Goal: Navigation & Orientation: Go to known website

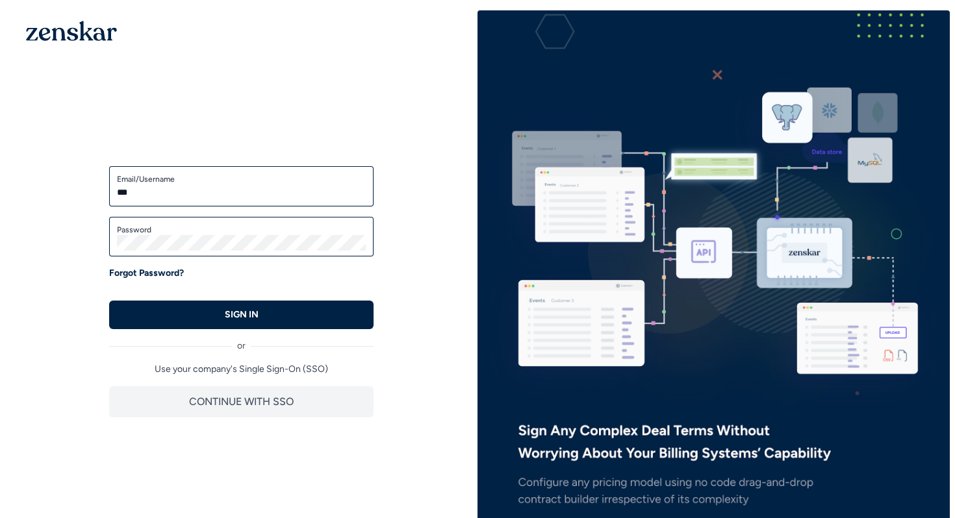
type input "***"
type input "**********"
click at [203, 253] on div "Password" at bounding box center [241, 237] width 264 height 40
click at [109, 301] on button "SIGN IN" at bounding box center [241, 315] width 264 height 29
